Goal: Find specific page/section: Find specific page/section

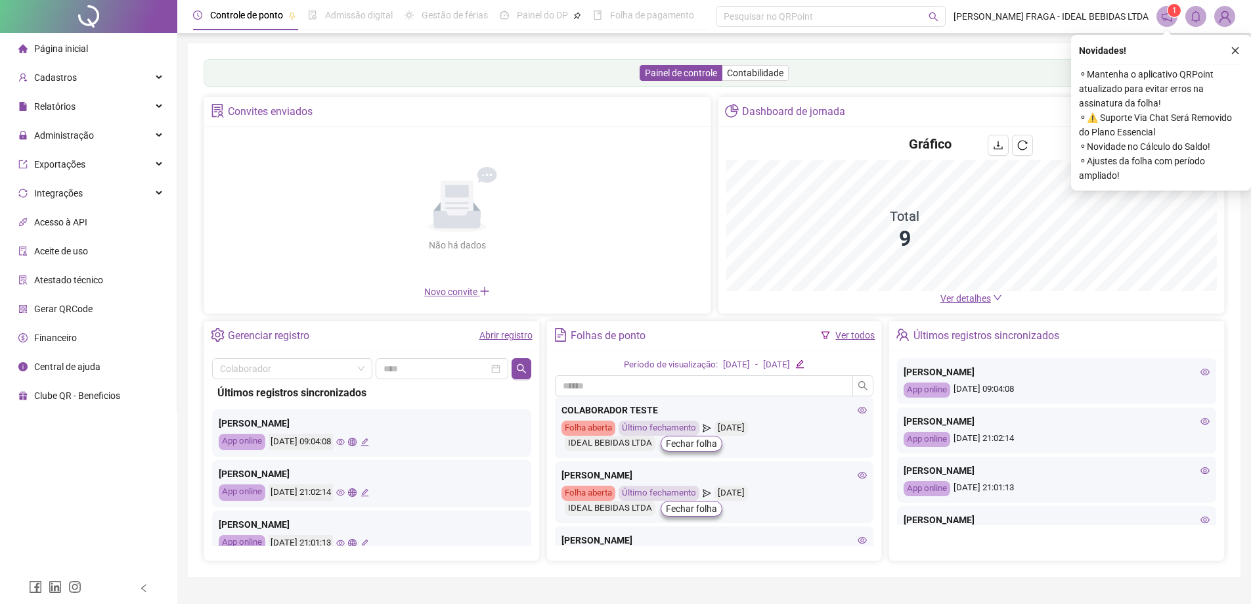
click at [1234, 50] on icon "close" at bounding box center [1235, 50] width 9 height 9
click at [1236, 49] on div "Painel de controle Contabilidade Convites enviados Não há dados Não há dados No…" at bounding box center [714, 309] width 1053 height 533
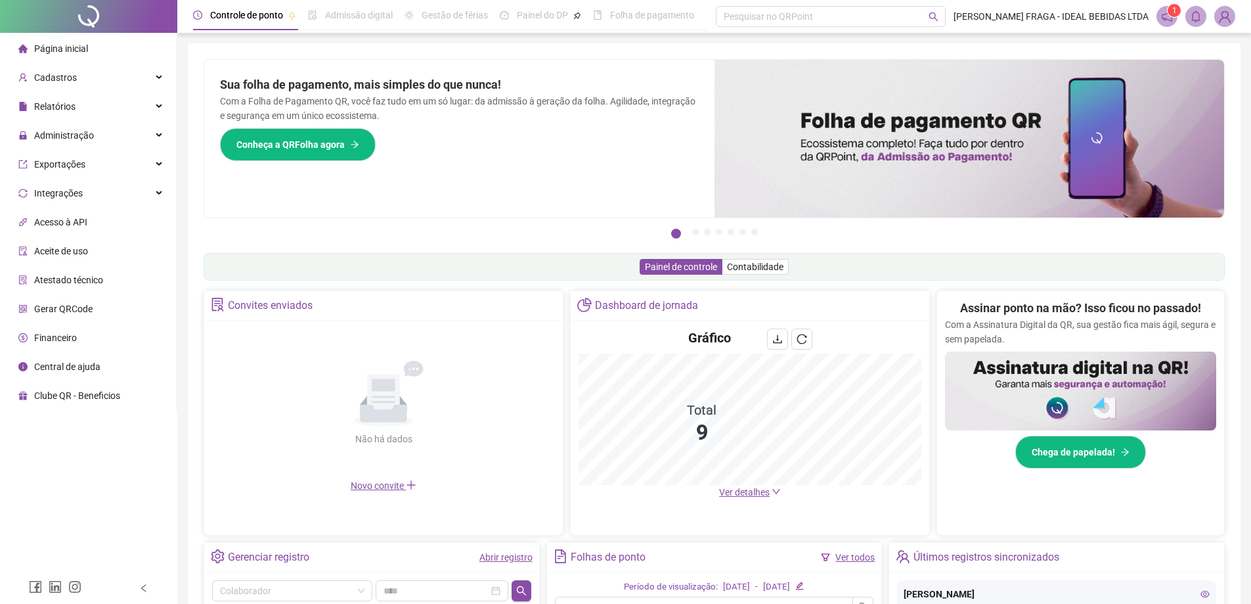
click at [1220, 16] on img at bounding box center [1225, 17] width 20 height 20
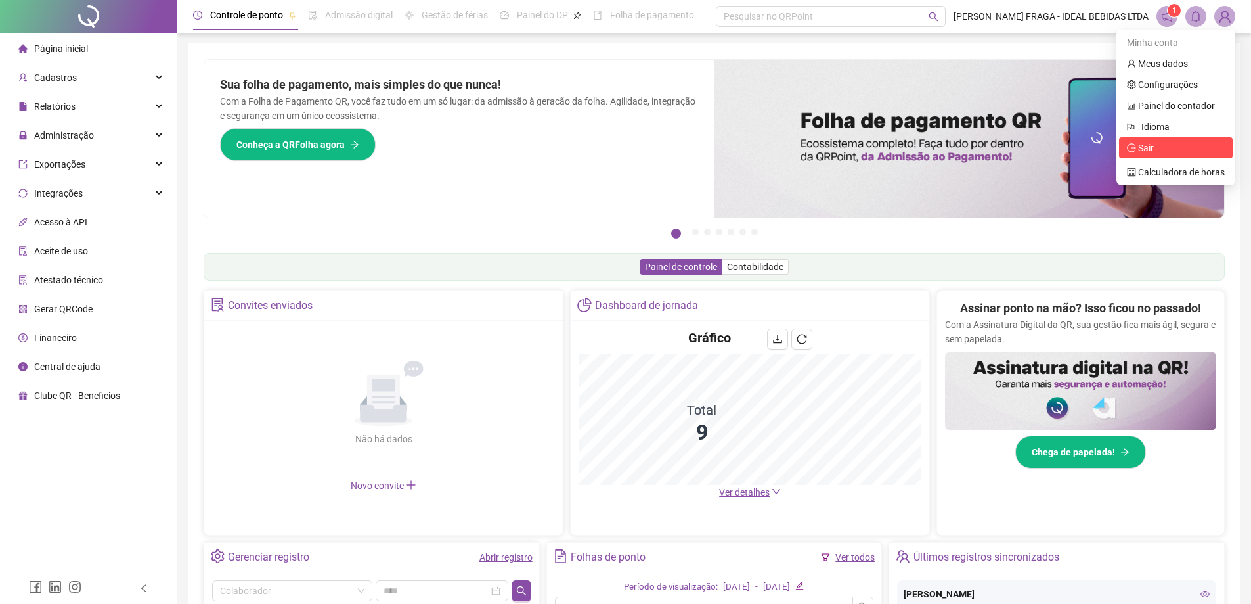
click at [1147, 149] on span "Sair" at bounding box center [1146, 148] width 16 height 11
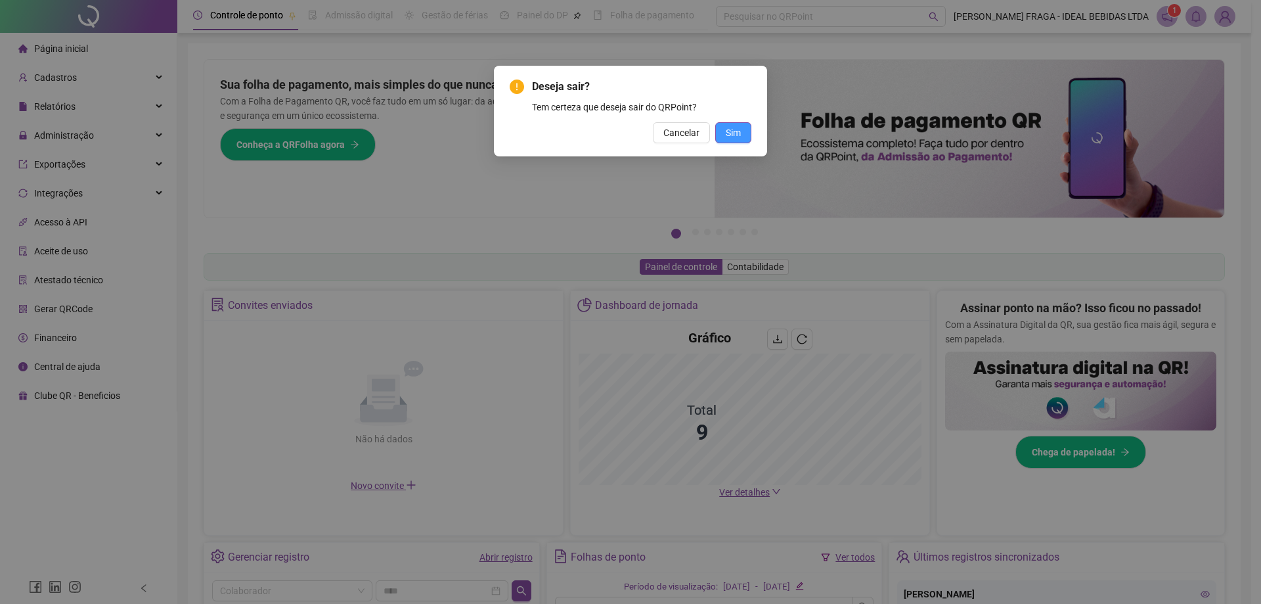
click at [732, 137] on span "Sim" at bounding box center [733, 132] width 15 height 14
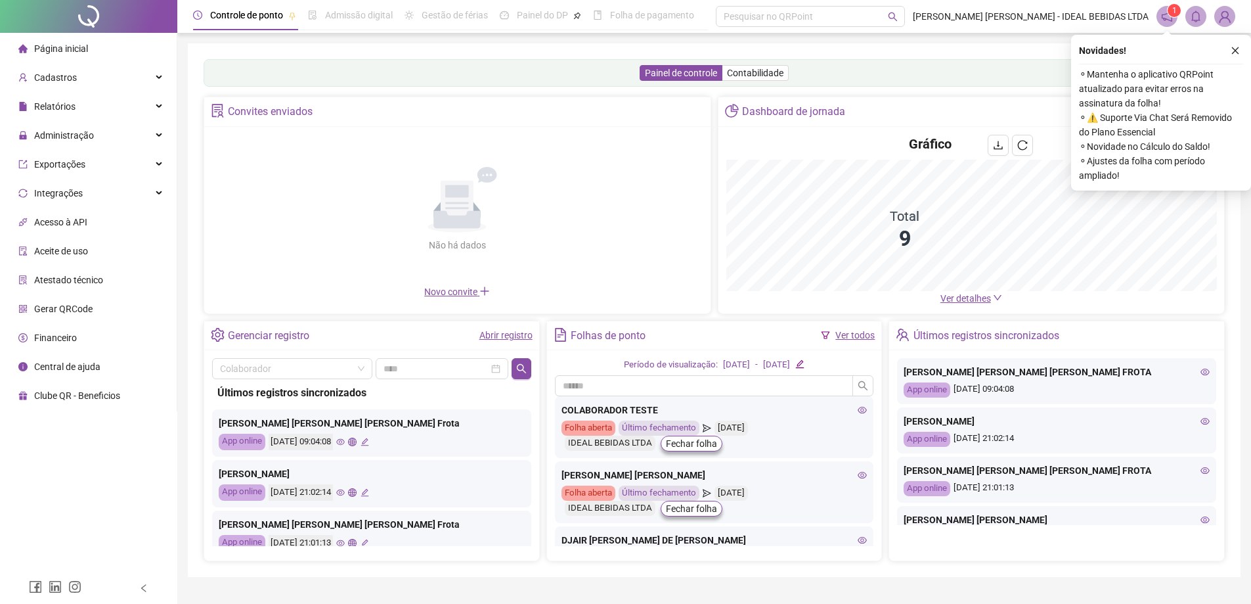
click at [1236, 44] on button "button" at bounding box center [1236, 51] width 16 height 16
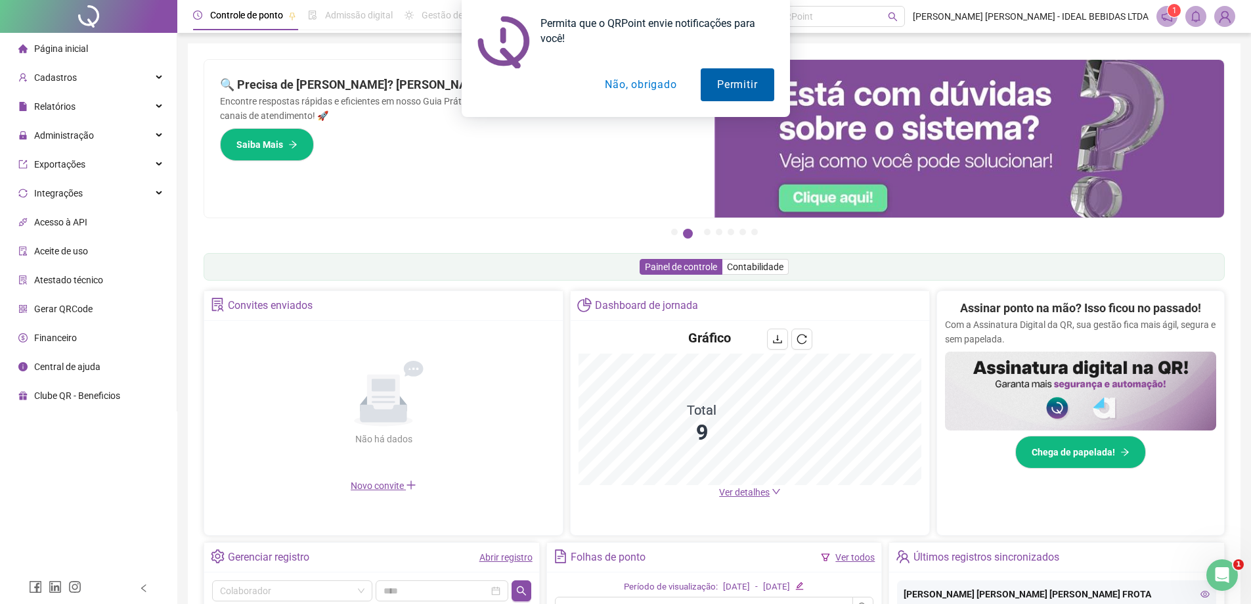
click at [748, 85] on button "Permitir" at bounding box center [737, 84] width 73 height 33
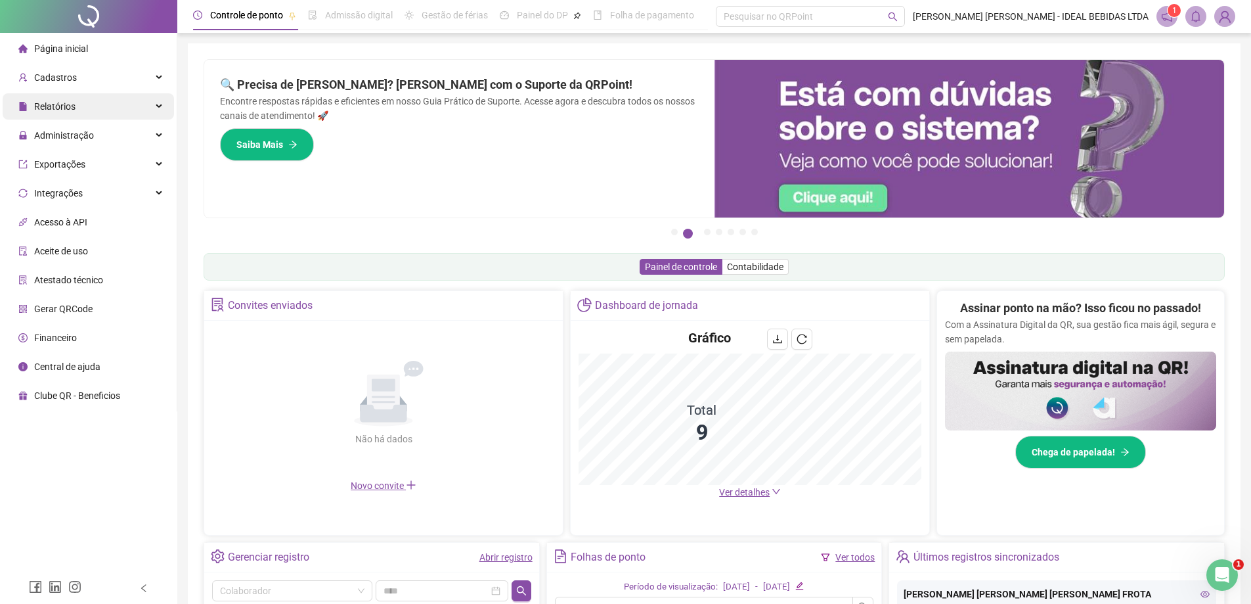
click at [64, 108] on span "Relatórios" at bounding box center [54, 106] width 41 height 11
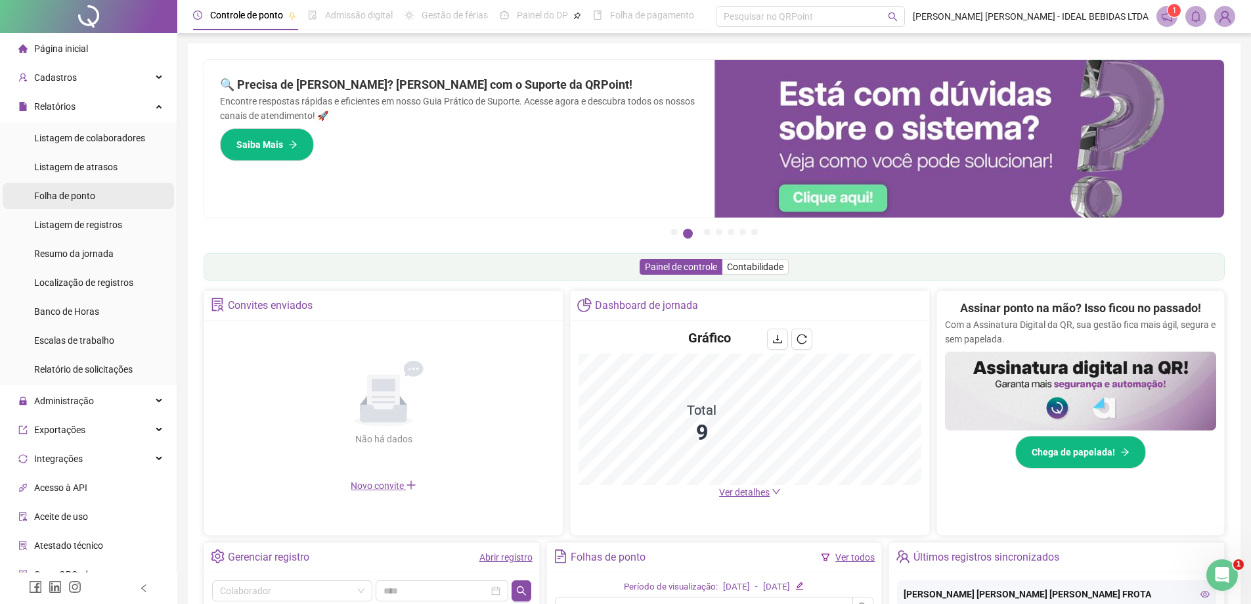
click at [59, 192] on span "Folha de ponto" at bounding box center [64, 195] width 61 height 11
